Goal: Register for event/course

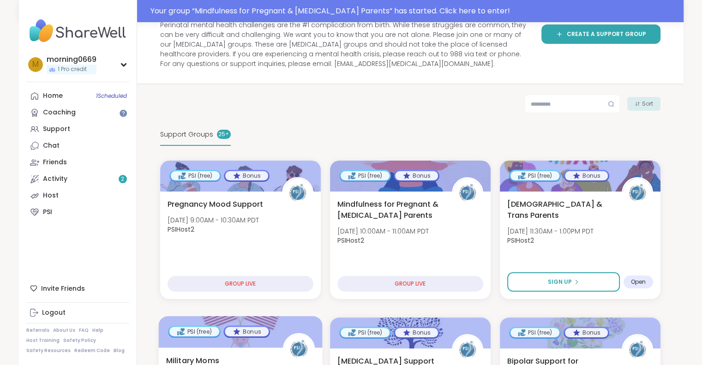
scroll to position [92, 0]
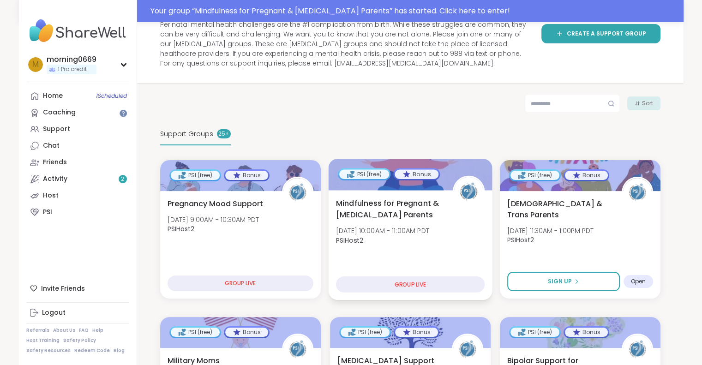
click at [428, 280] on div "GROUP LIVE" at bounding box center [409, 284] width 149 height 16
click at [417, 229] on span "Wed, Oct 08 | 10:00AM - 11:00AM PDT" at bounding box center [381, 230] width 93 height 9
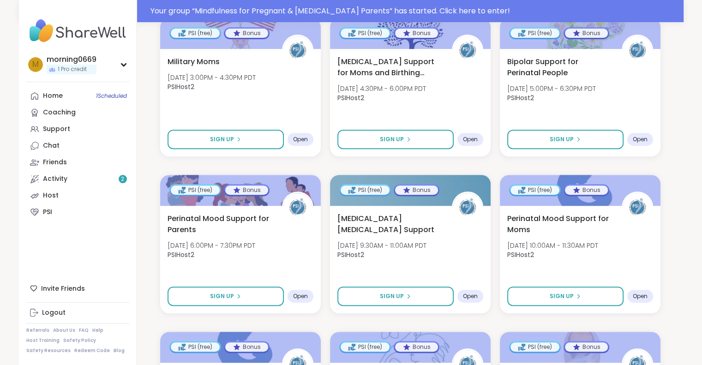
scroll to position [404, 0]
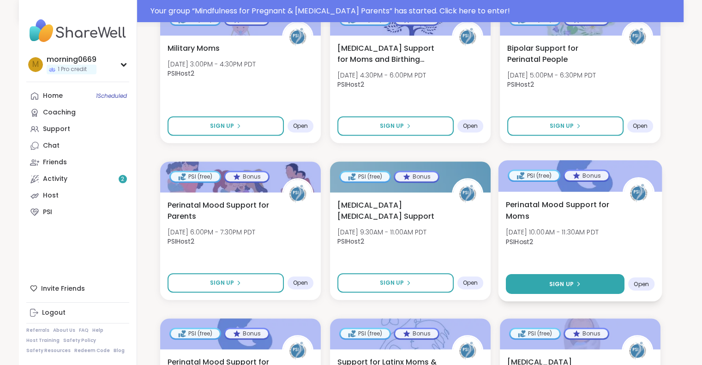
click at [528, 281] on button "Sign Up" at bounding box center [564, 284] width 119 height 20
click at [600, 222] on div "Perinatal Mood Support for Moms Thu, Oct 09 | 10:00AM - 11:30AM PDT PSIHost2" at bounding box center [579, 225] width 149 height 53
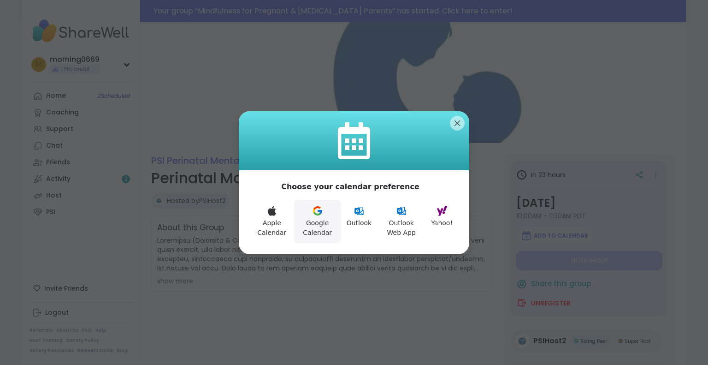
click at [321, 223] on button "Google Calendar" at bounding box center [317, 221] width 47 height 43
